Goal: Transaction & Acquisition: Purchase product/service

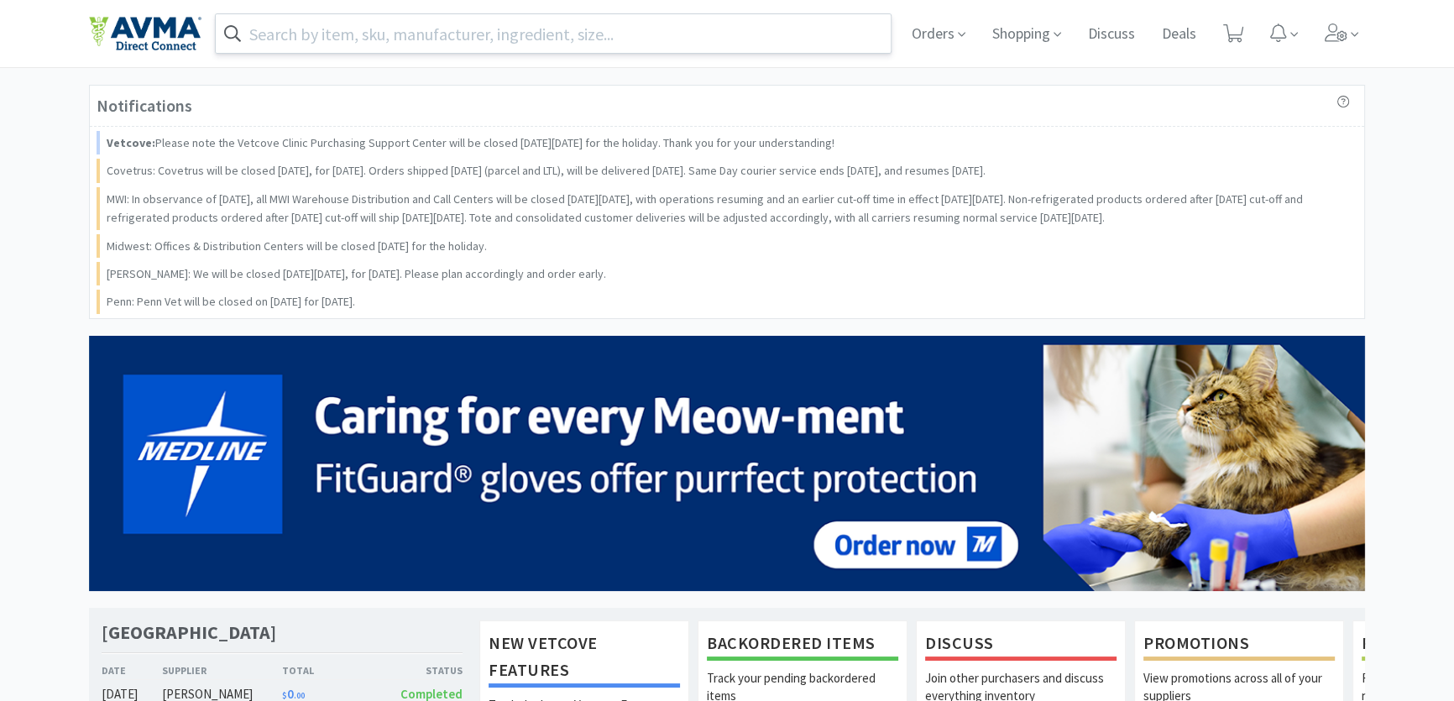
click at [323, 40] on input "text" at bounding box center [553, 33] width 675 height 39
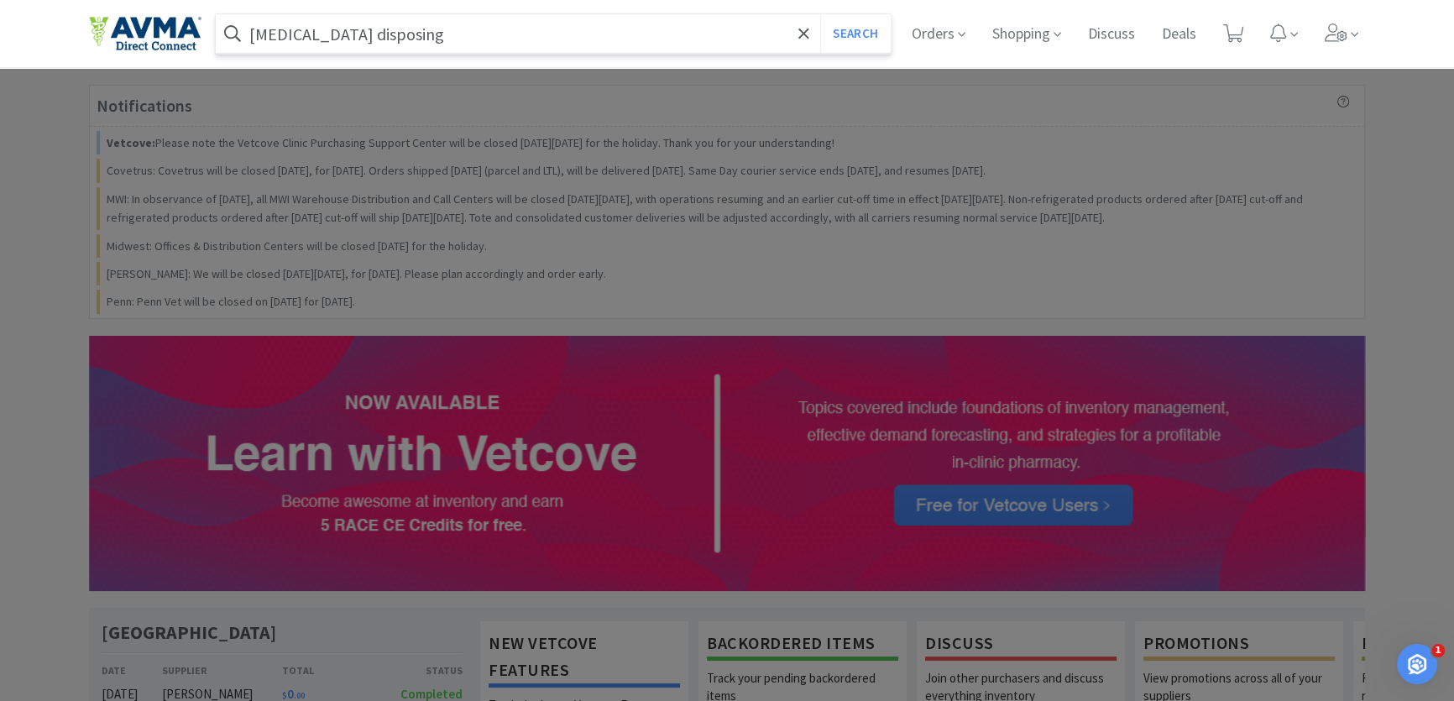
type input "[MEDICAL_DATA] disposing"
click at [820, 14] on button "Search" at bounding box center [855, 33] width 70 height 39
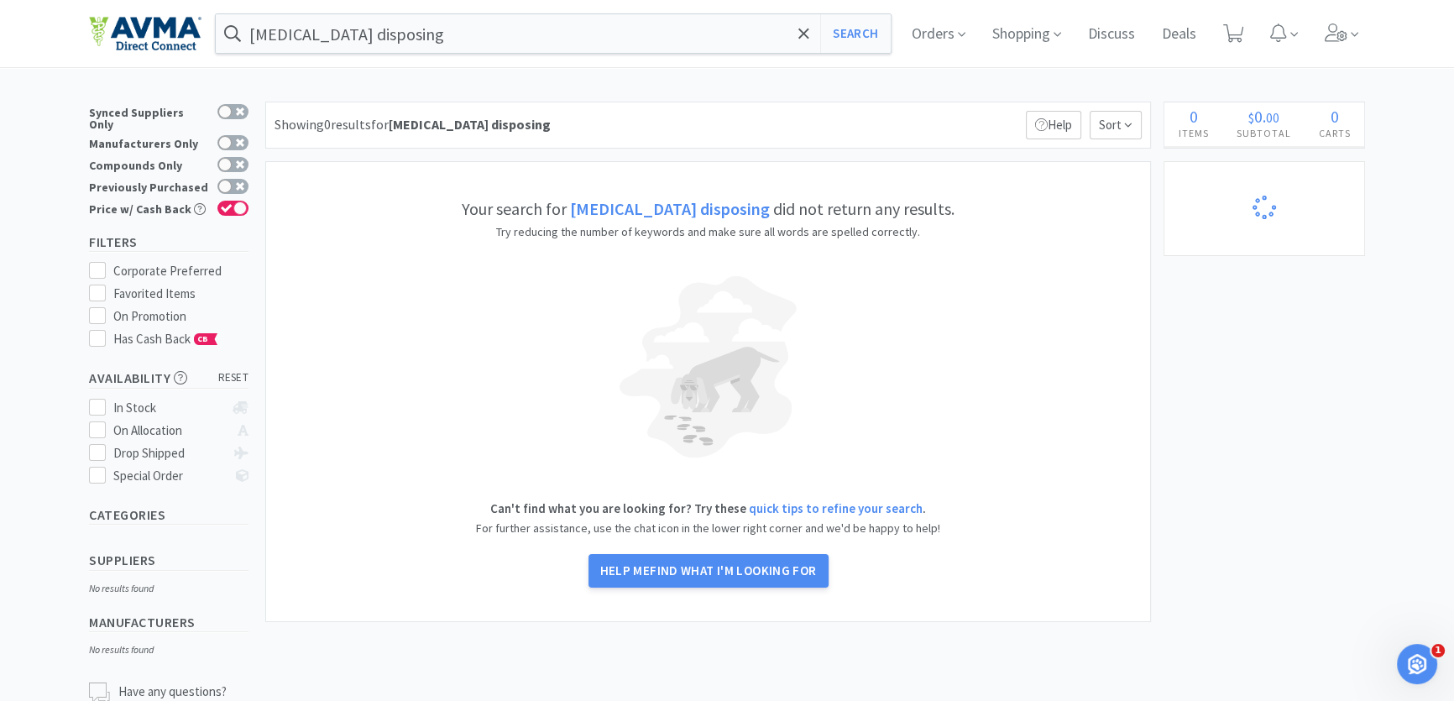
select select "6"
select select "1"
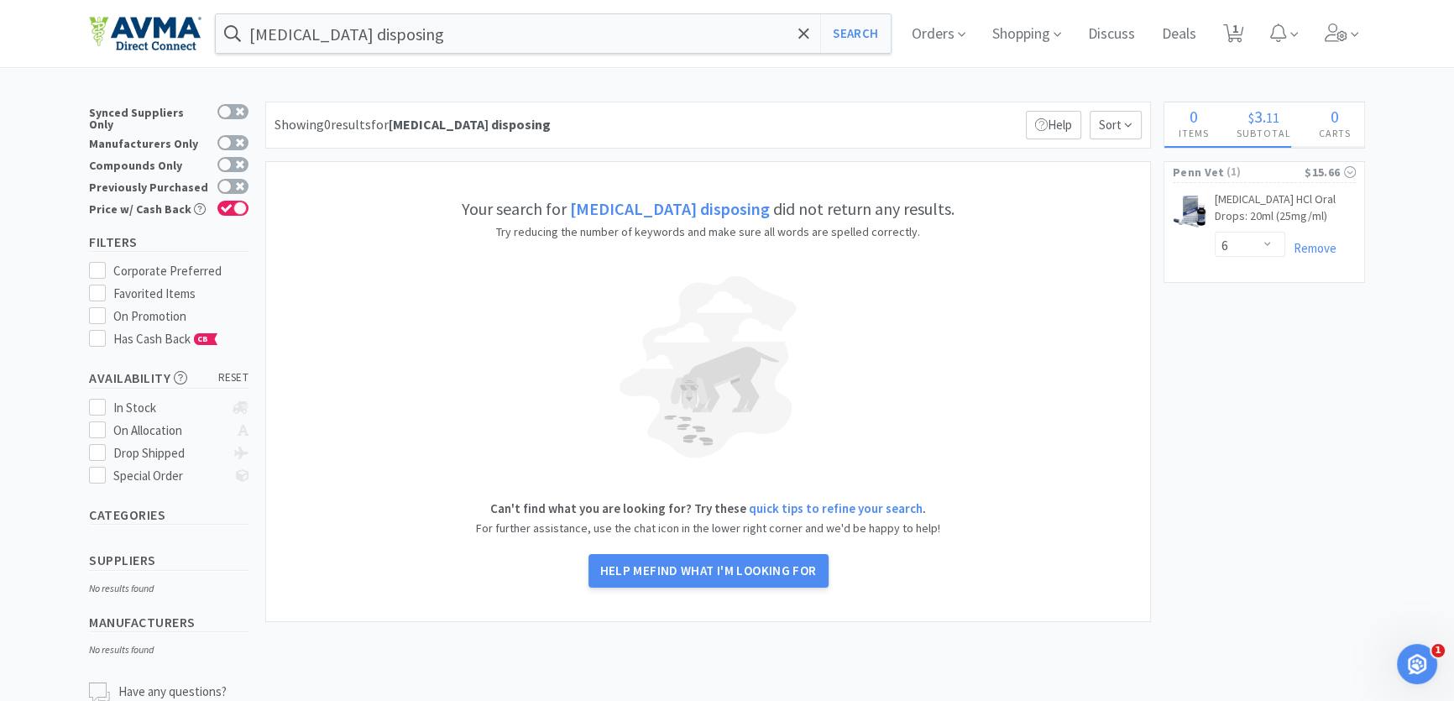
select select "6"
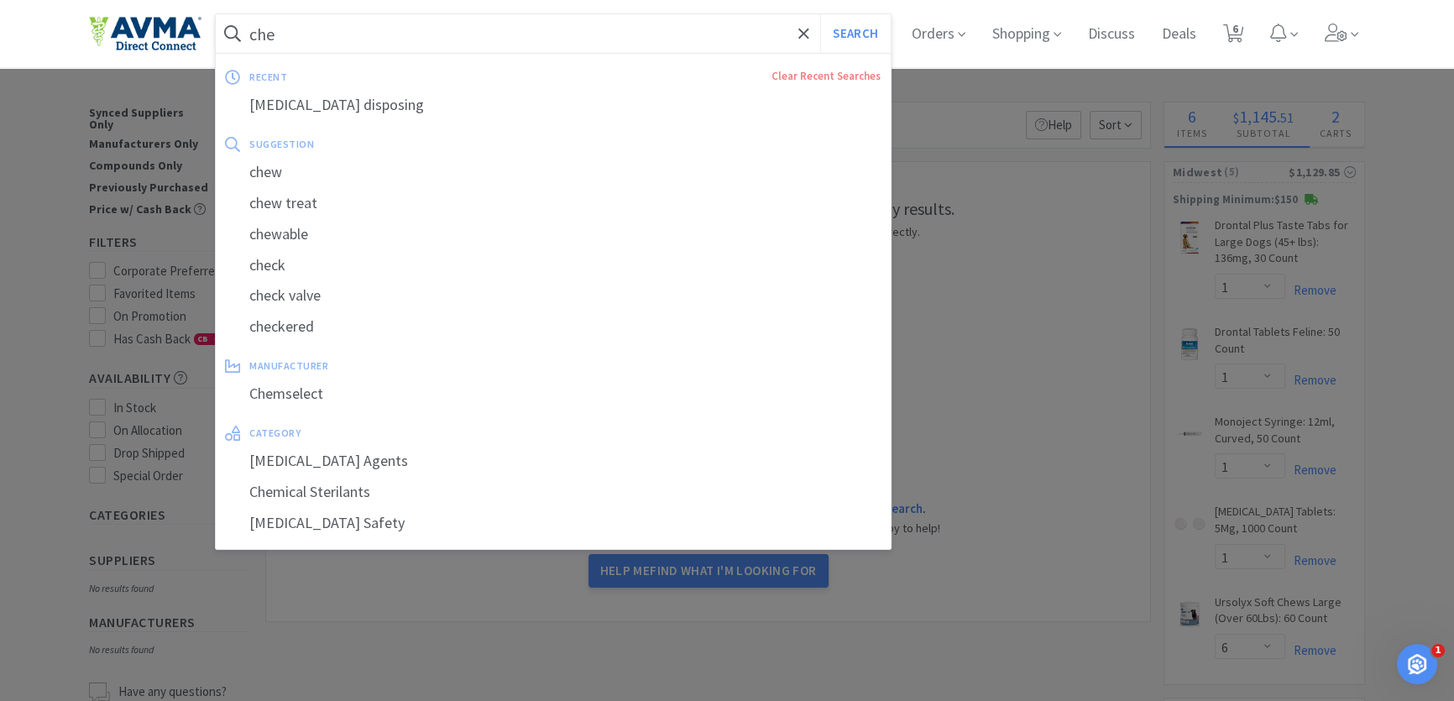
type input "chem"
select select "2"
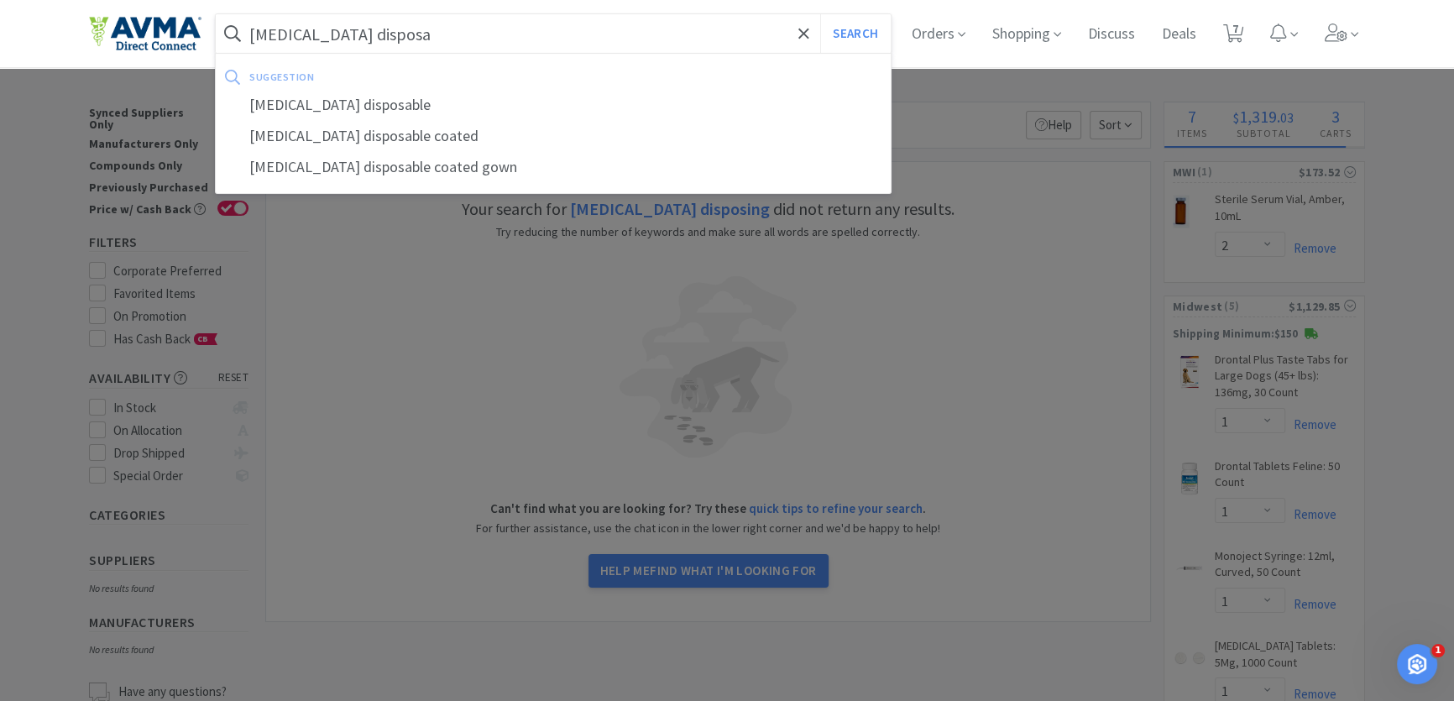
type input "[MEDICAL_DATA] disposa"
click at [820, 14] on button "Search" at bounding box center [855, 33] width 70 height 39
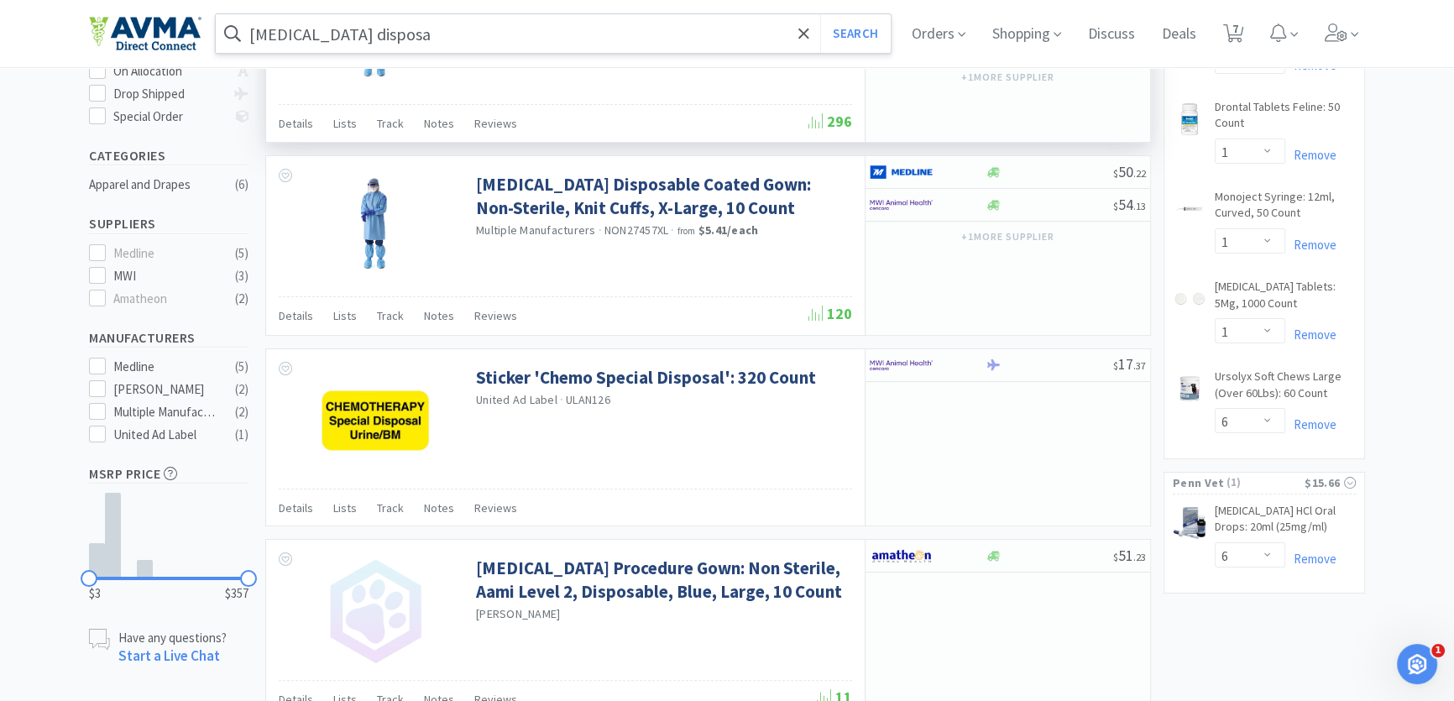
scroll to position [534, 0]
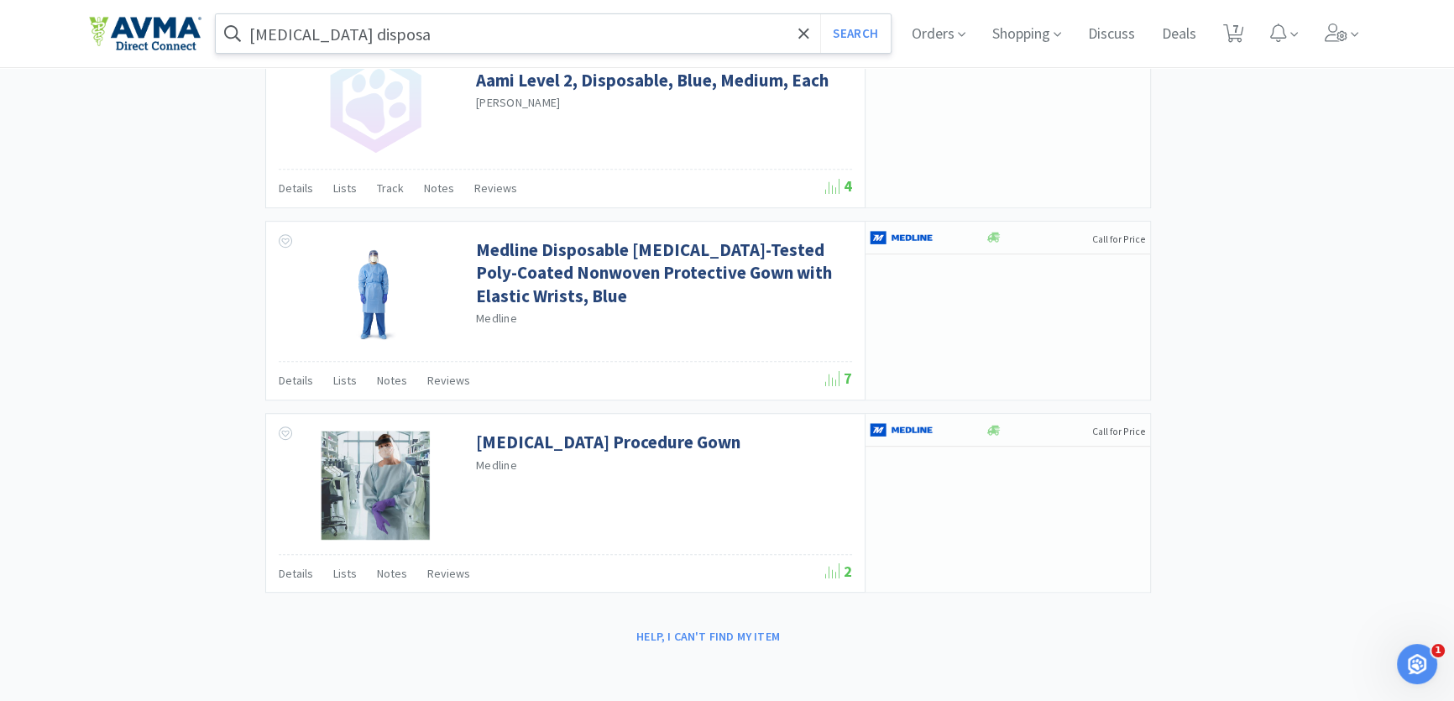
select select "1"
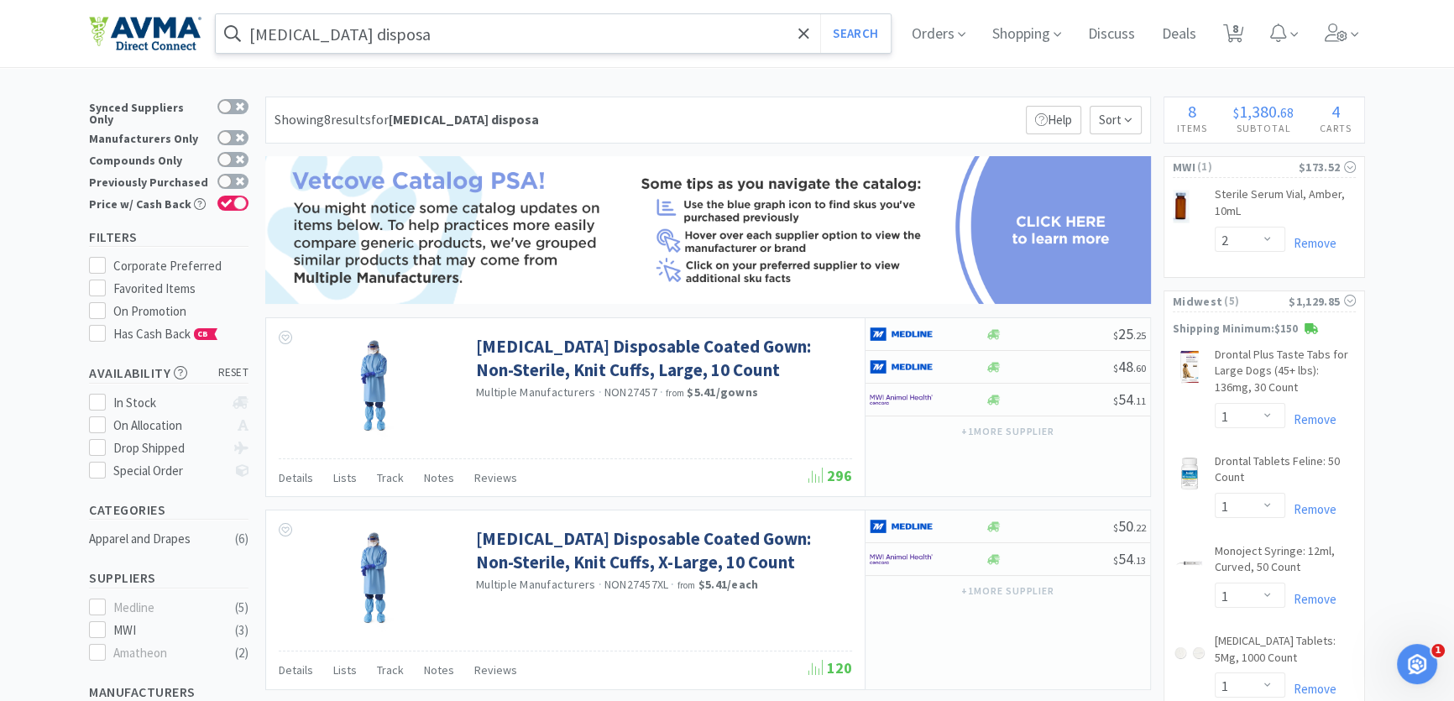
scroll to position [0, 0]
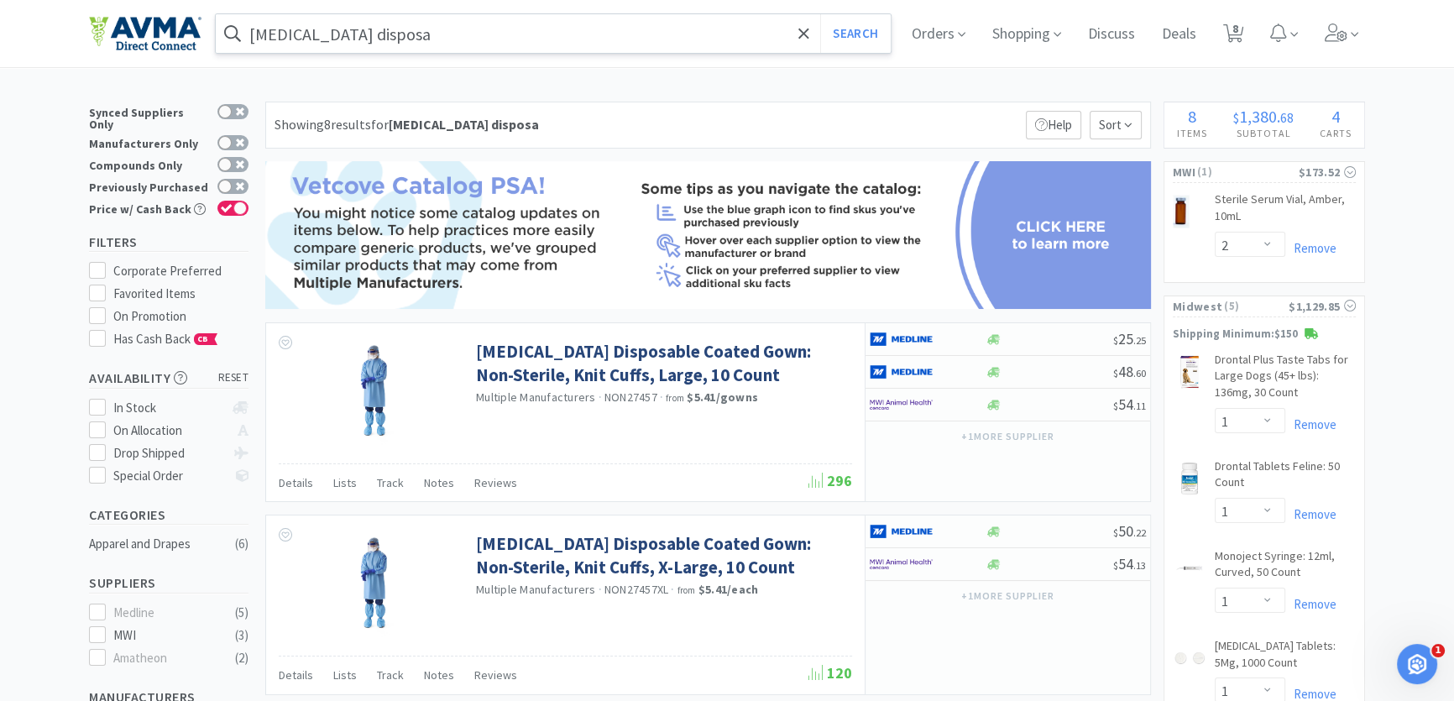
click at [404, 34] on input "[MEDICAL_DATA] disposa" at bounding box center [553, 33] width 675 height 39
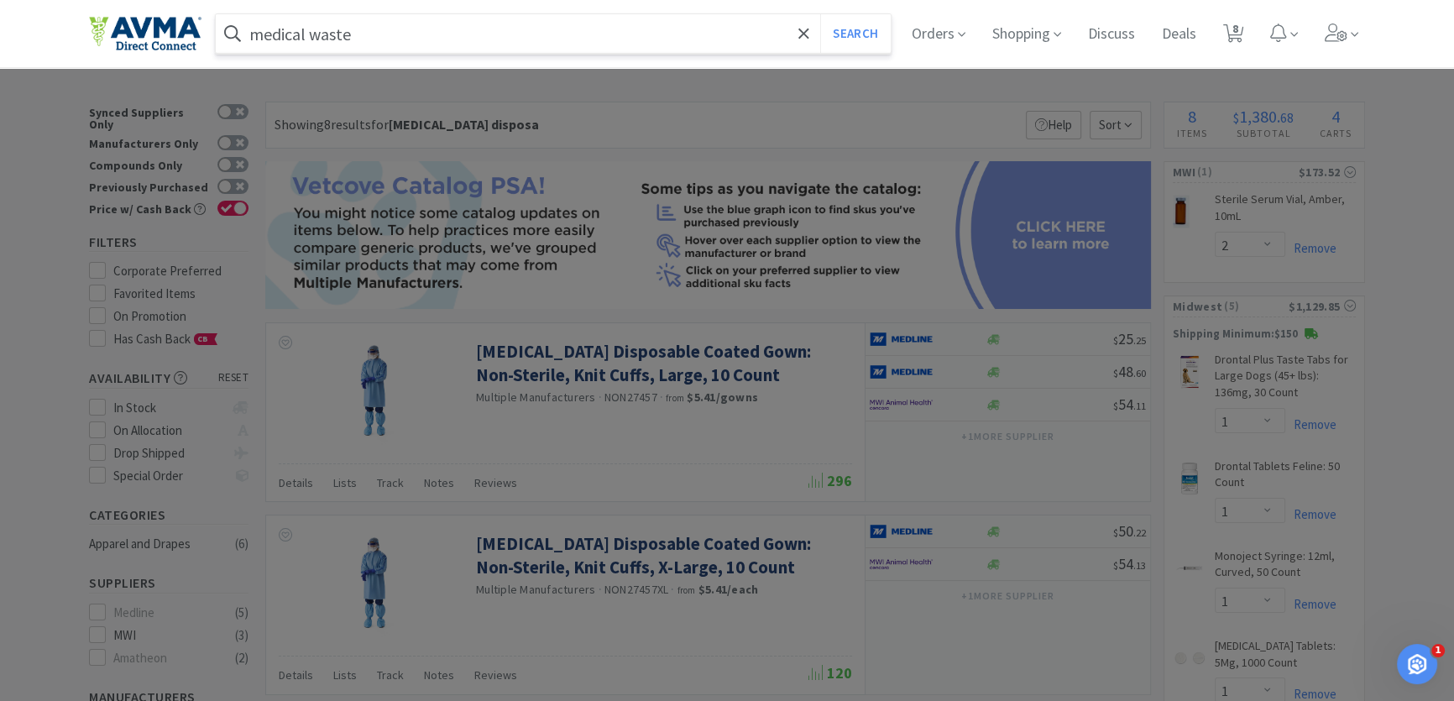
click at [820, 14] on button "Search" at bounding box center [855, 33] width 70 height 39
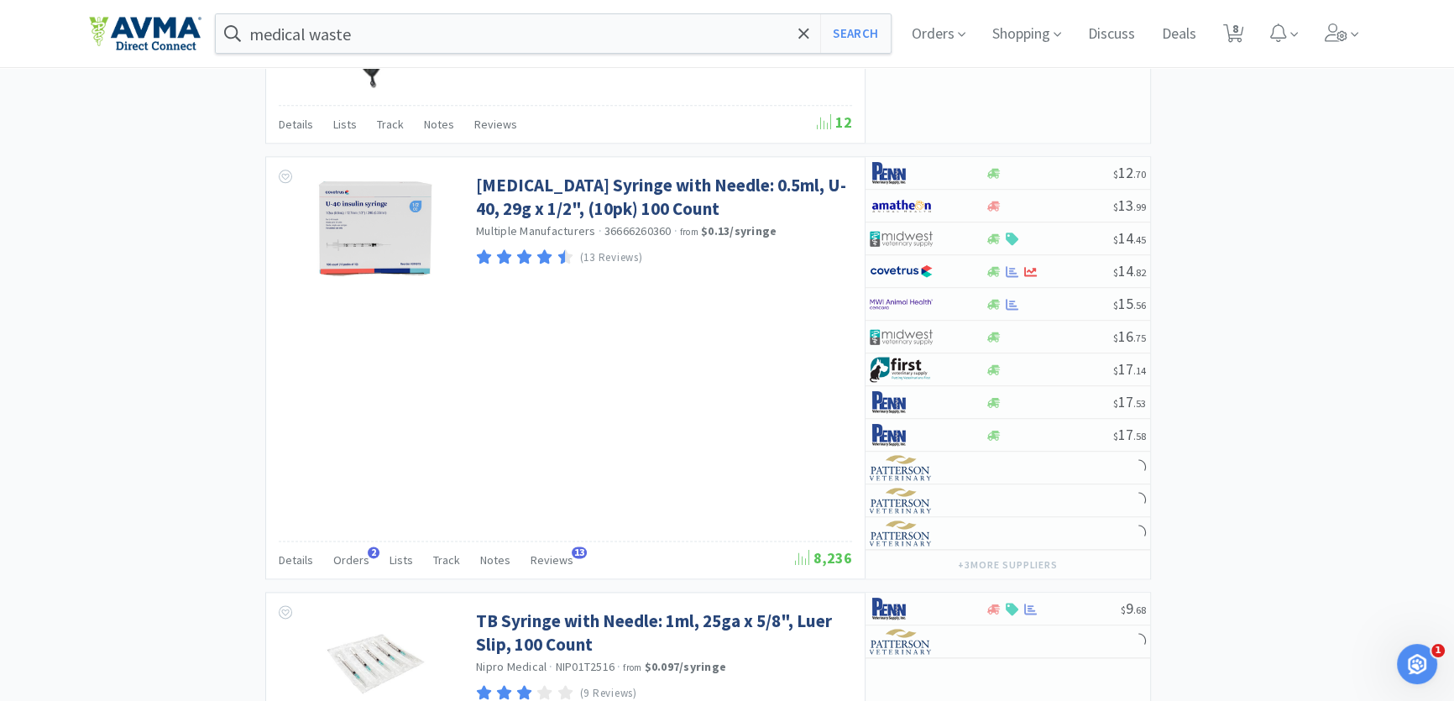
scroll to position [2853, 0]
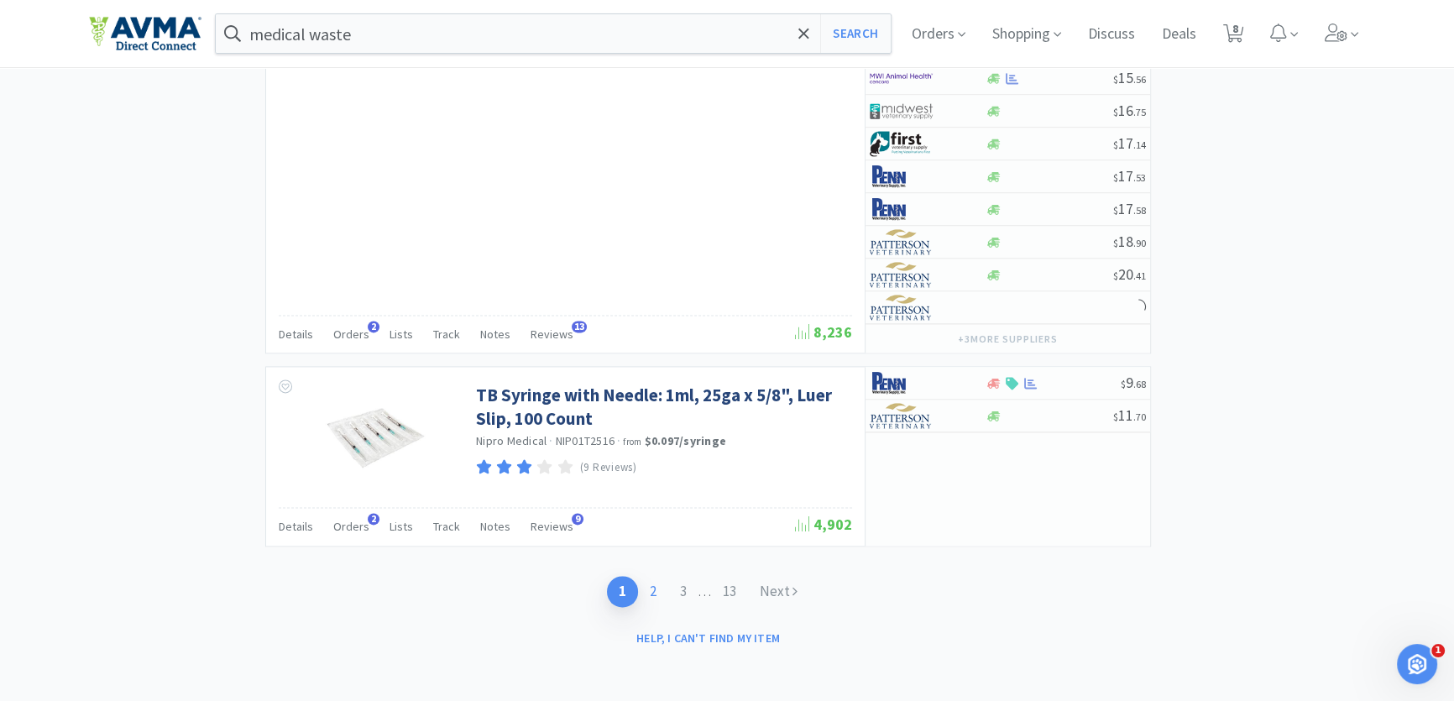
click at [662, 591] on link "2" at bounding box center [653, 591] width 30 height 31
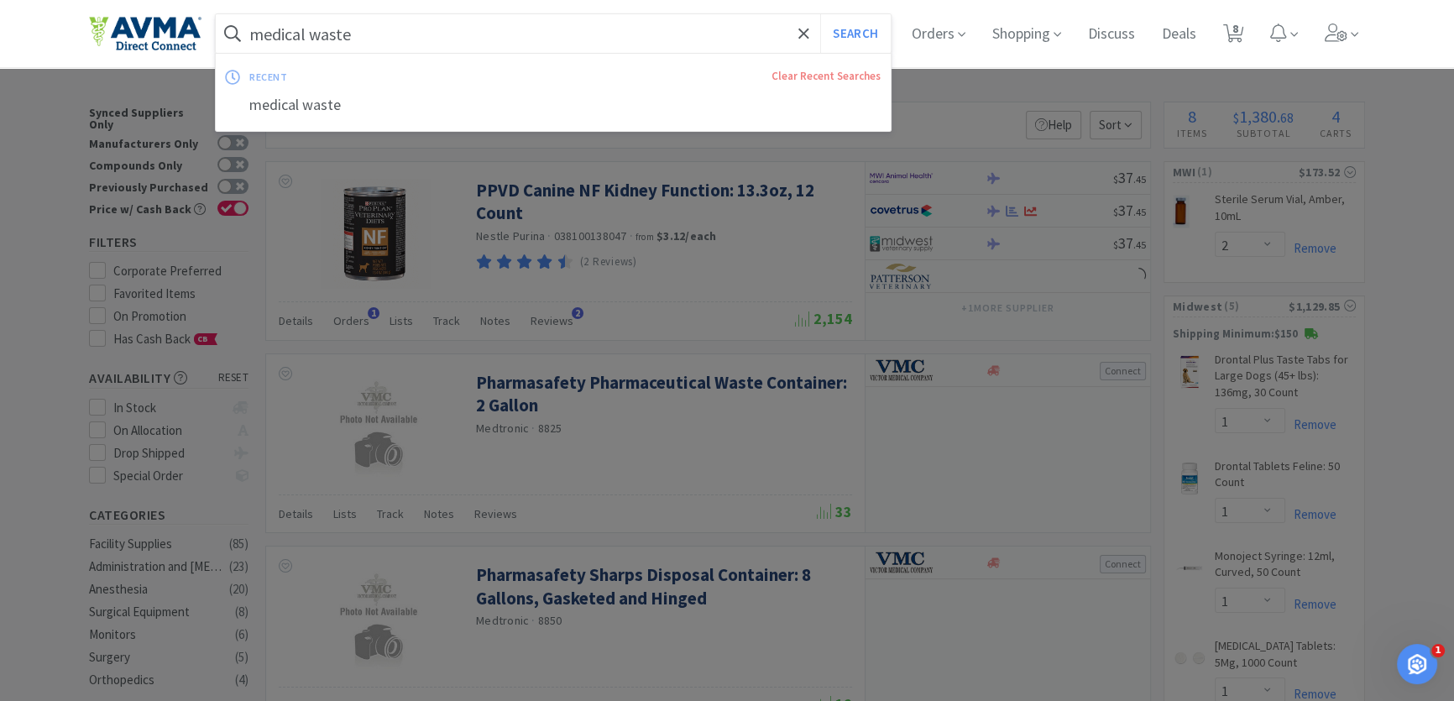
click at [408, 35] on input "medical waste" at bounding box center [553, 33] width 675 height 39
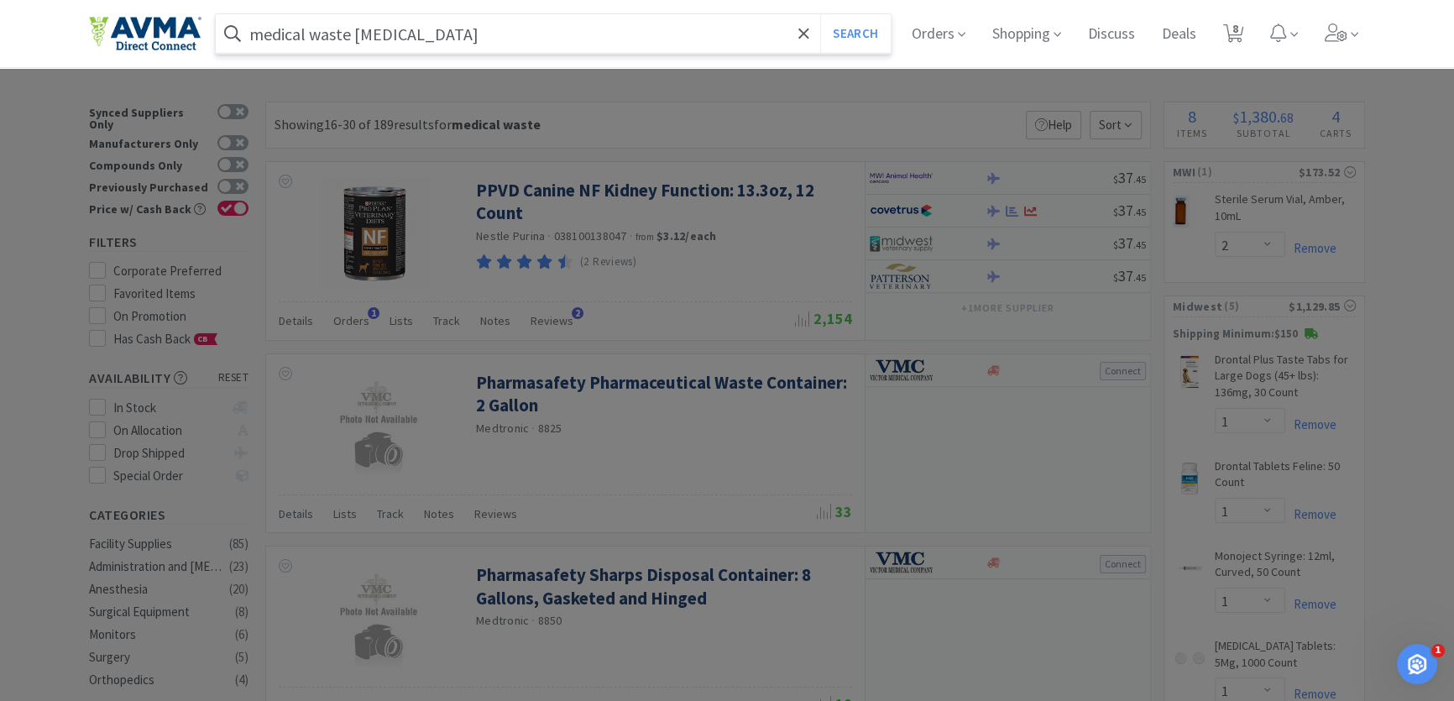
type input "medical waste [MEDICAL_DATA]"
click at [820, 14] on button "Search" at bounding box center [855, 33] width 70 height 39
